Goal: Transaction & Acquisition: Purchase product/service

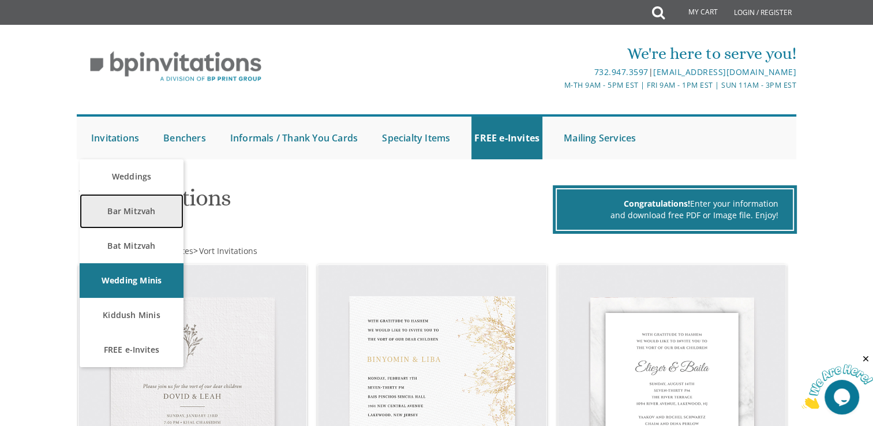
click at [130, 210] on link "Bar Mitzvah" at bounding box center [132, 211] width 104 height 35
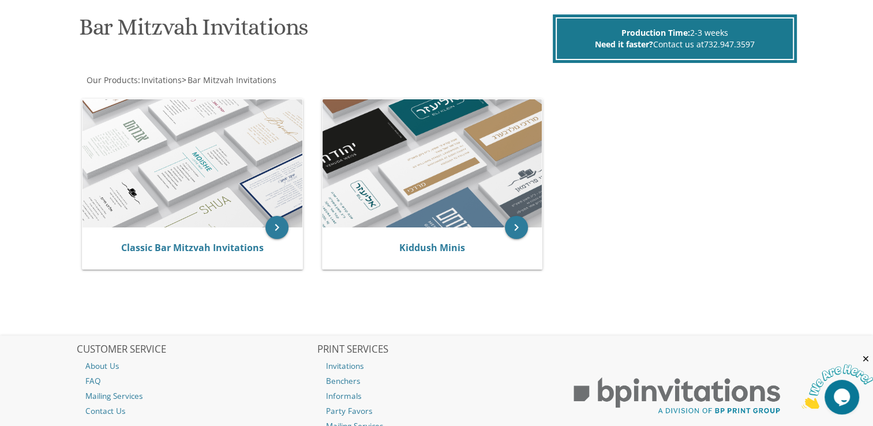
scroll to position [173, 0]
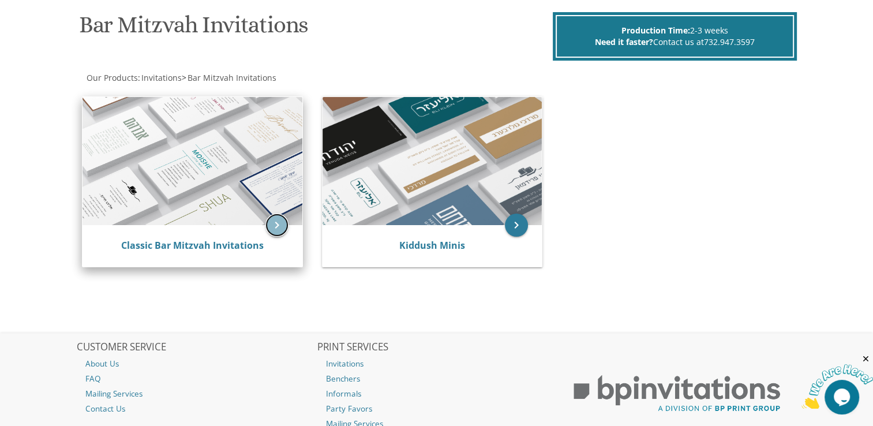
click at [284, 224] on icon "keyboard_arrow_right" at bounding box center [276, 224] width 23 height 23
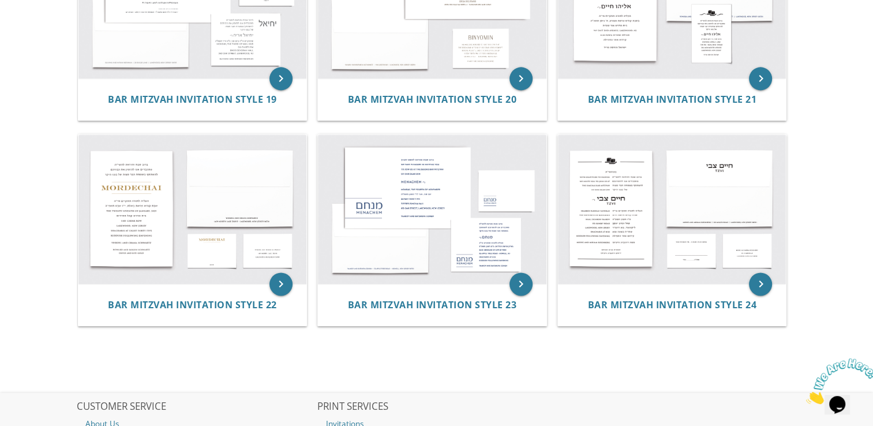
scroll to position [1673, 0]
